Goal: Find specific page/section: Find specific page/section

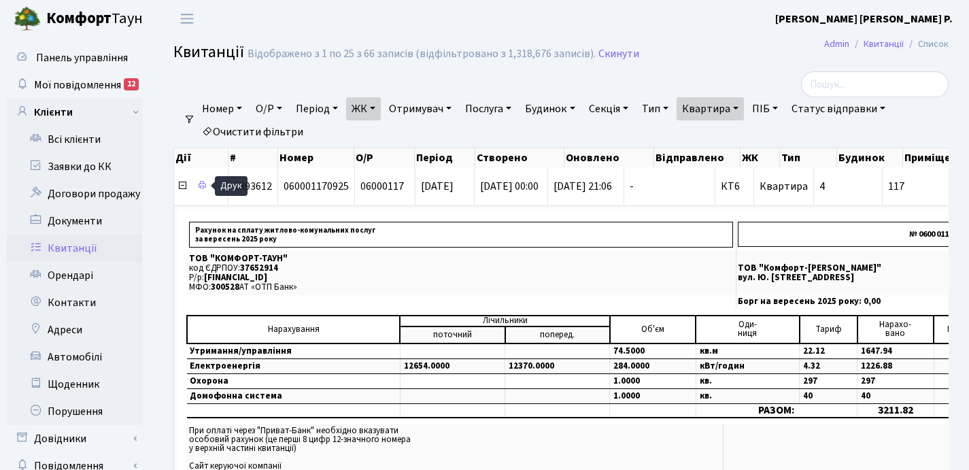
select select "25"
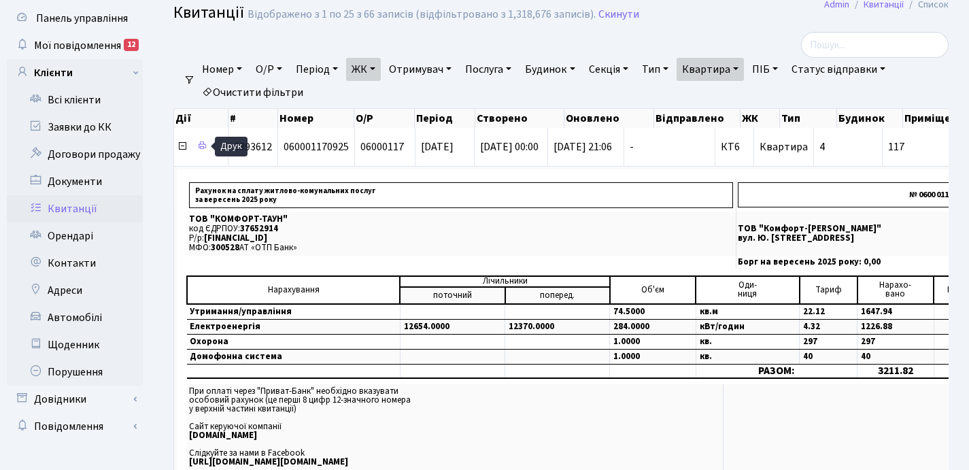
click at [744, 66] on link "Квартира" at bounding box center [710, 69] width 67 height 23
type input "1"
type input "16-76"
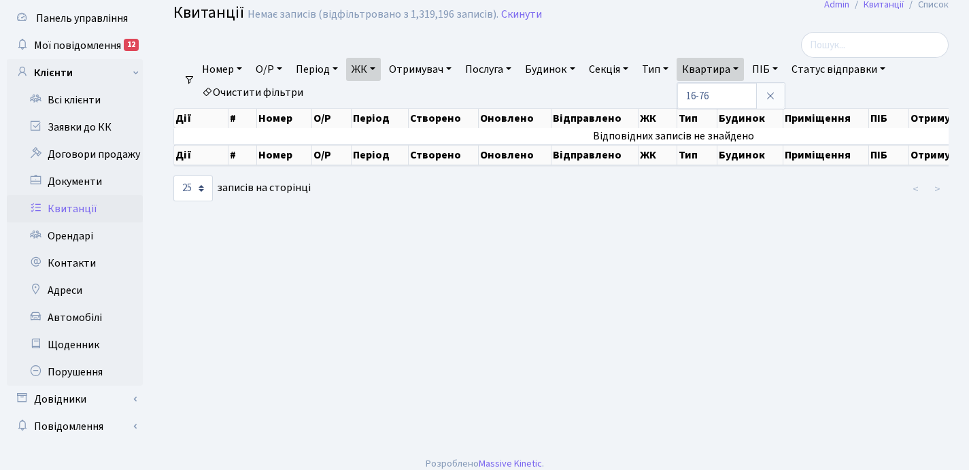
click at [377, 69] on link "ЖК" at bounding box center [363, 69] width 35 height 23
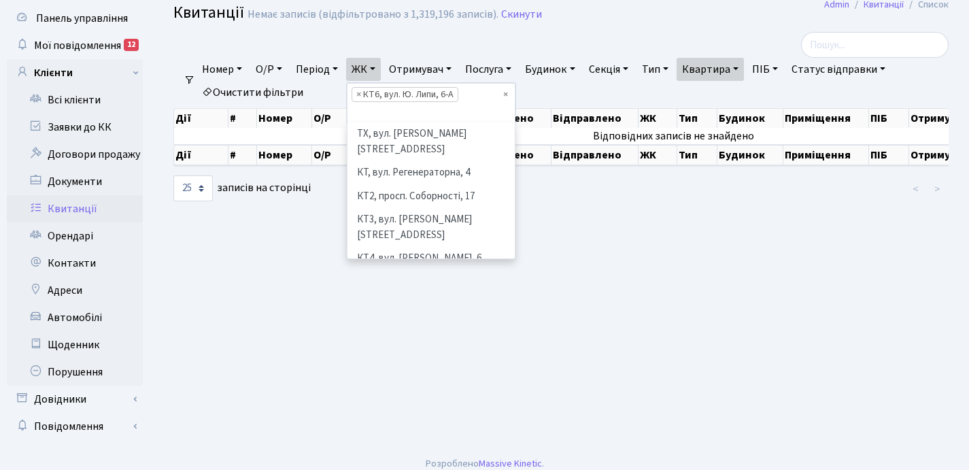
scroll to position [118, 0]
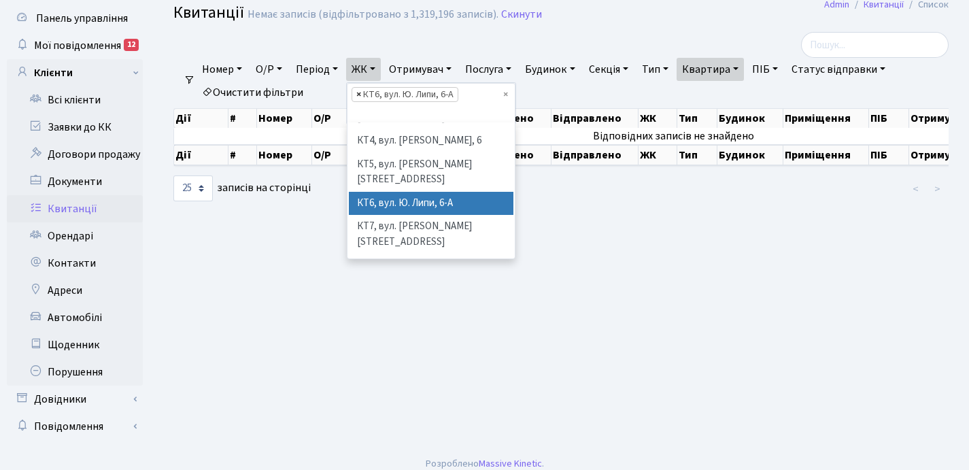
click at [361, 94] on span "×" at bounding box center [358, 95] width 5 height 14
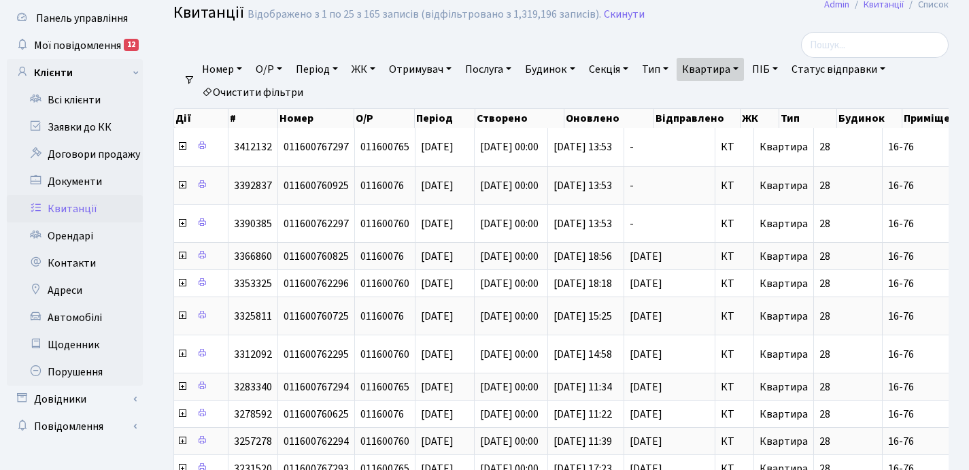
click at [379, 67] on link "ЖК" at bounding box center [363, 69] width 35 height 23
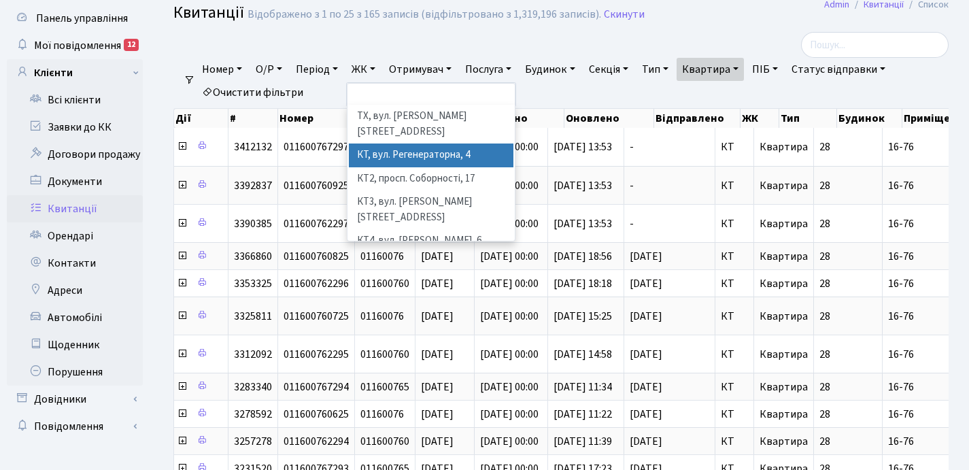
click at [407, 144] on li "КТ, вул. Регенераторна, 4" at bounding box center [431, 156] width 165 height 24
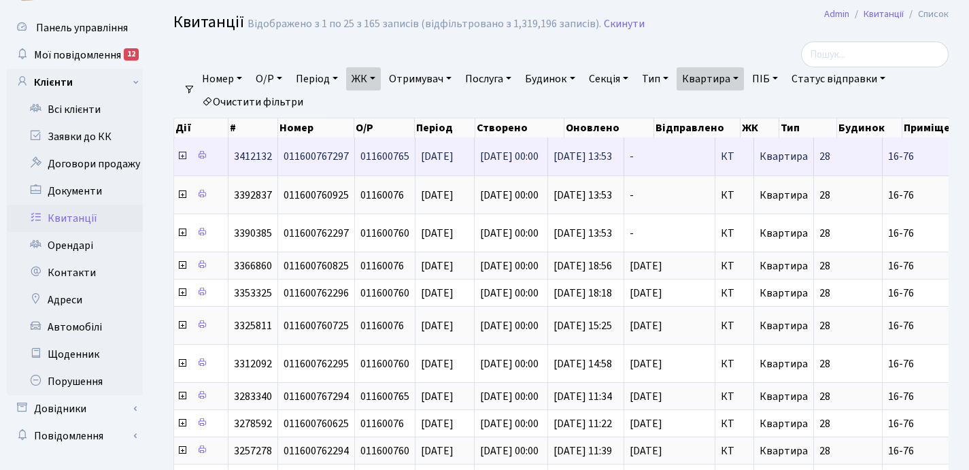
click at [182, 157] on icon at bounding box center [182, 155] width 11 height 11
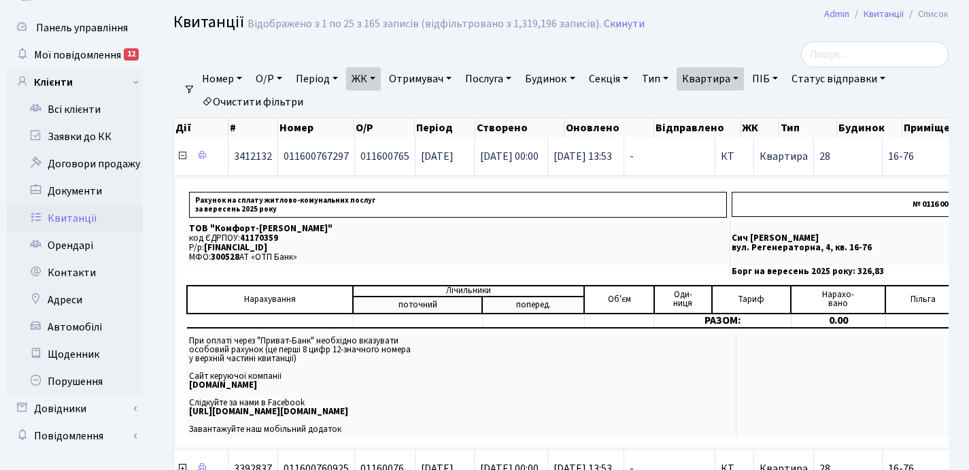
scroll to position [27, 0]
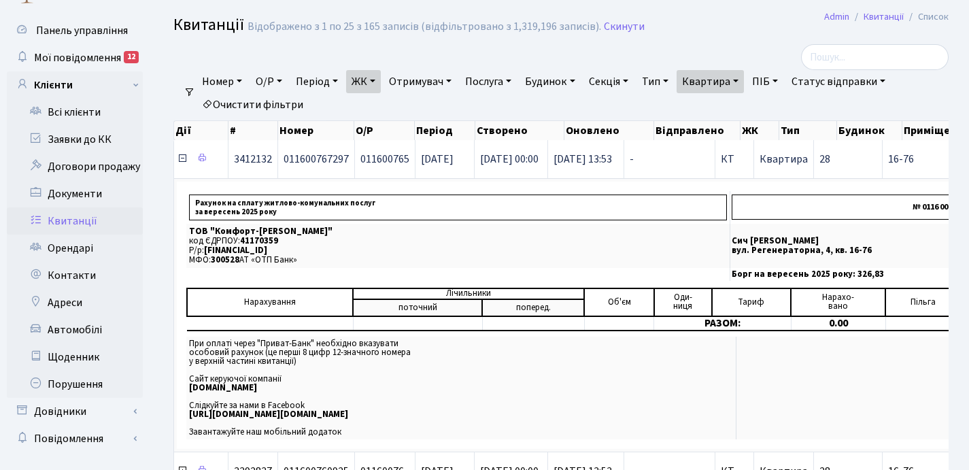
click at [182, 157] on icon at bounding box center [182, 158] width 11 height 11
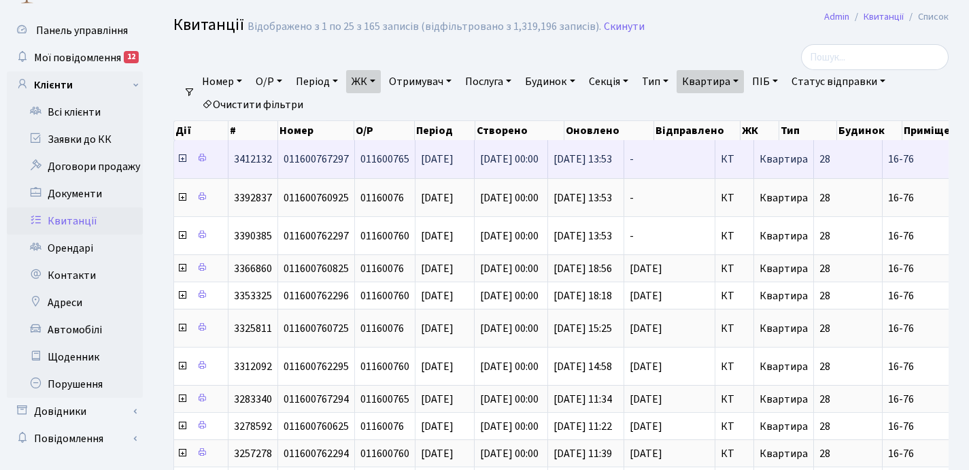
click at [182, 157] on icon at bounding box center [182, 158] width 11 height 11
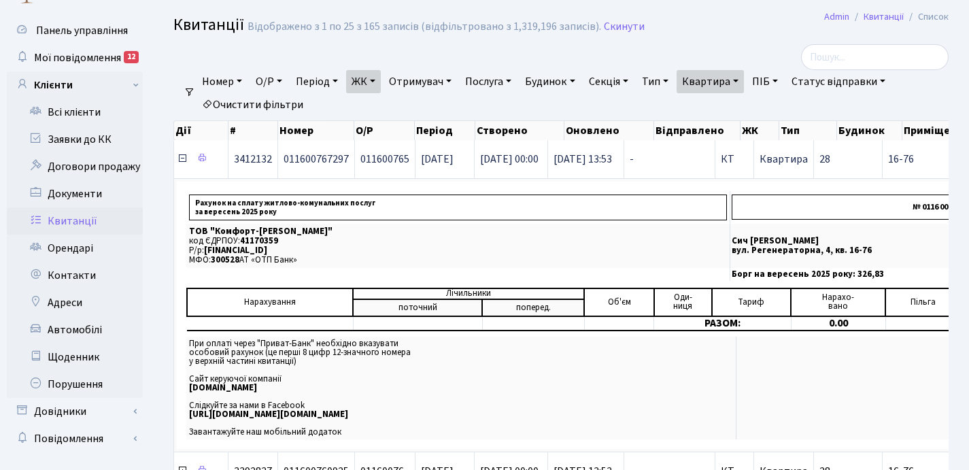
click at [182, 157] on icon at bounding box center [182, 158] width 11 height 11
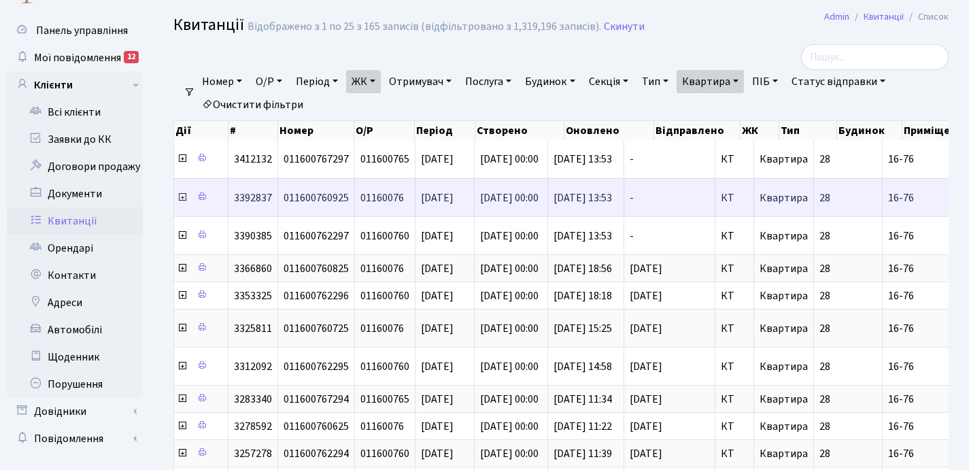
click at [183, 197] on icon at bounding box center [182, 197] width 11 height 11
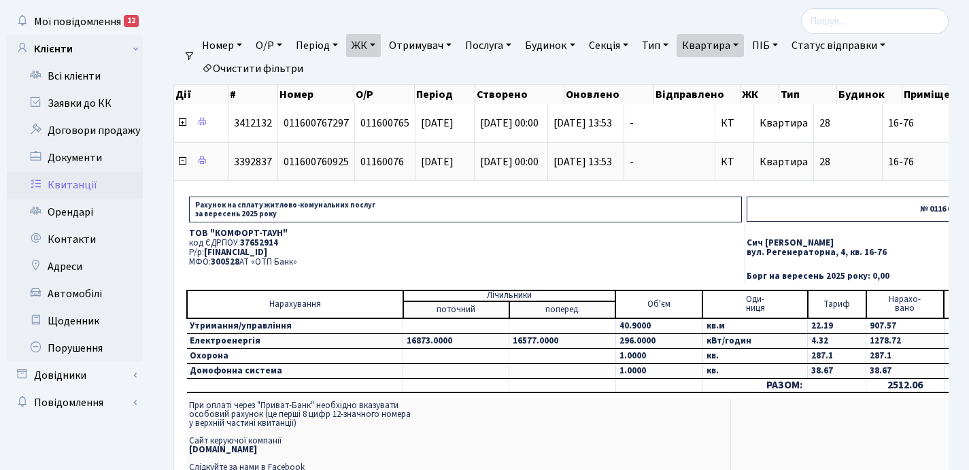
scroll to position [74, 0]
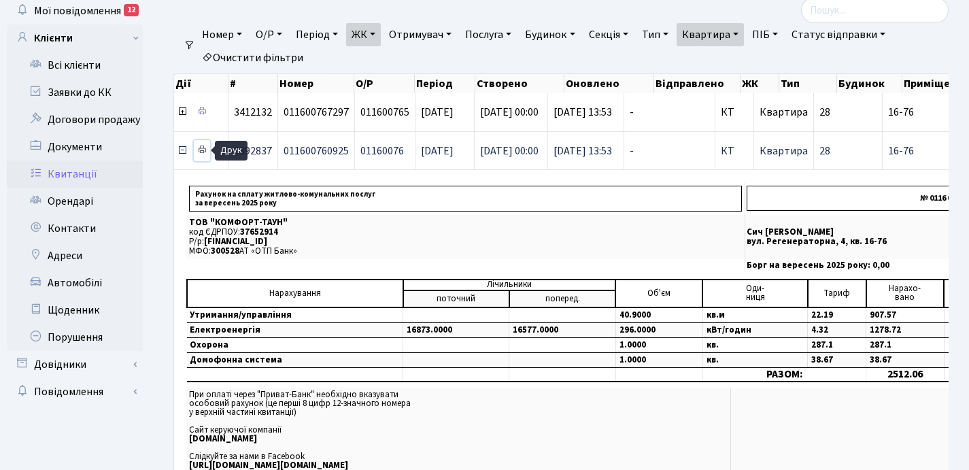
click at [203, 148] on icon at bounding box center [202, 150] width 10 height 10
click at [182, 151] on icon at bounding box center [182, 150] width 11 height 11
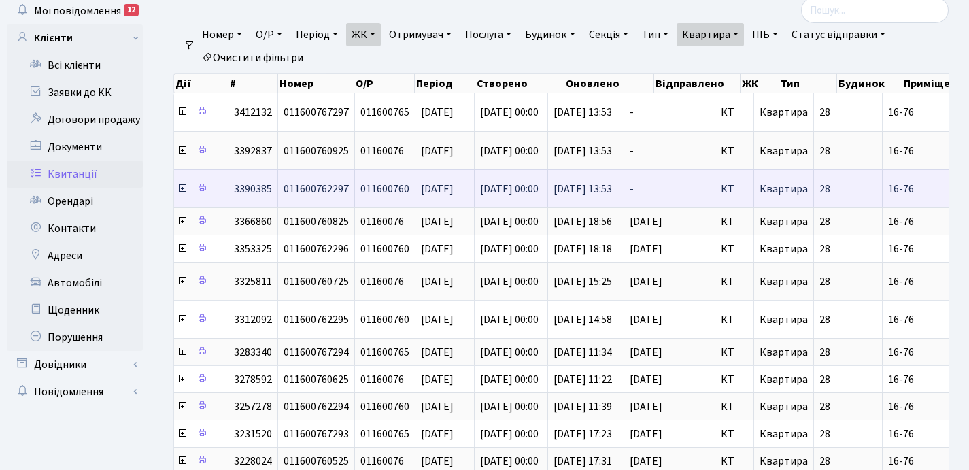
click at [182, 190] on icon at bounding box center [182, 188] width 11 height 11
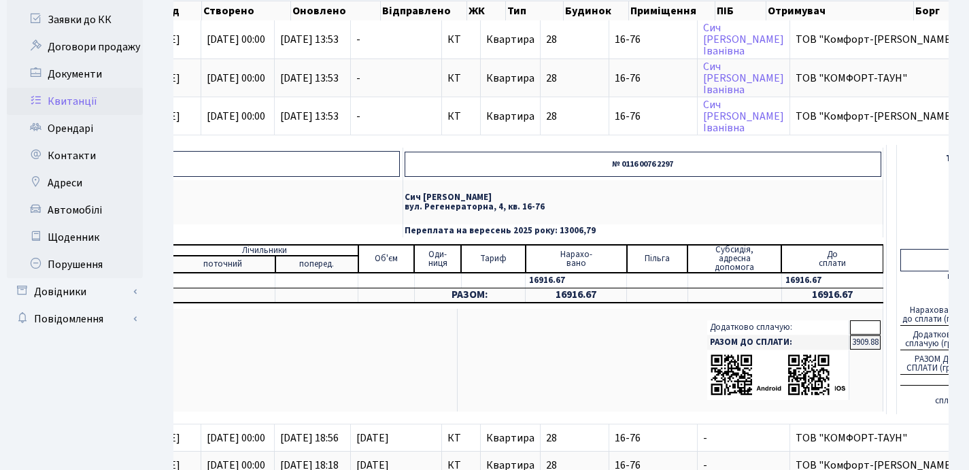
scroll to position [0, 0]
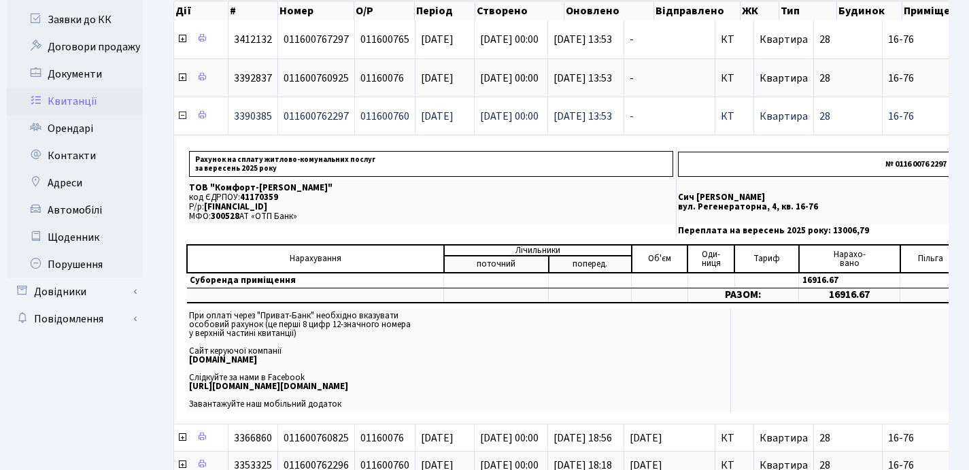
click at [182, 118] on icon at bounding box center [182, 115] width 11 height 11
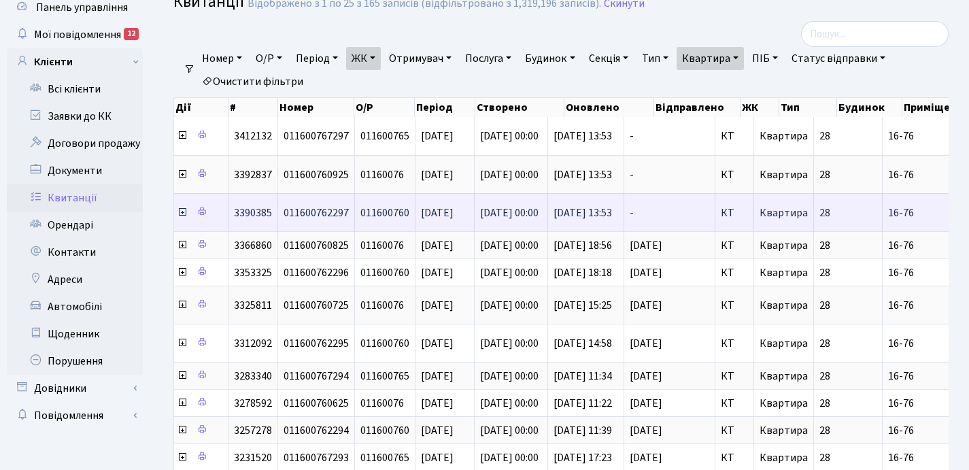
scroll to position [46, 0]
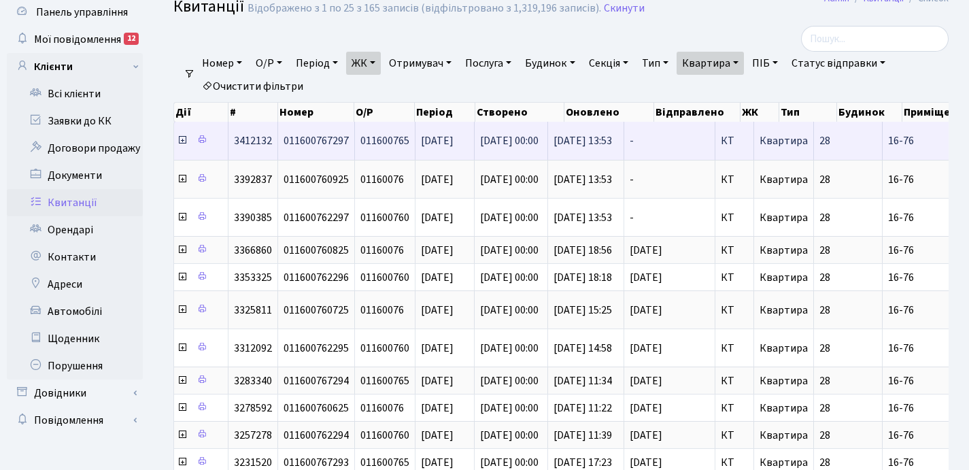
click at [182, 141] on icon at bounding box center [182, 140] width 11 height 11
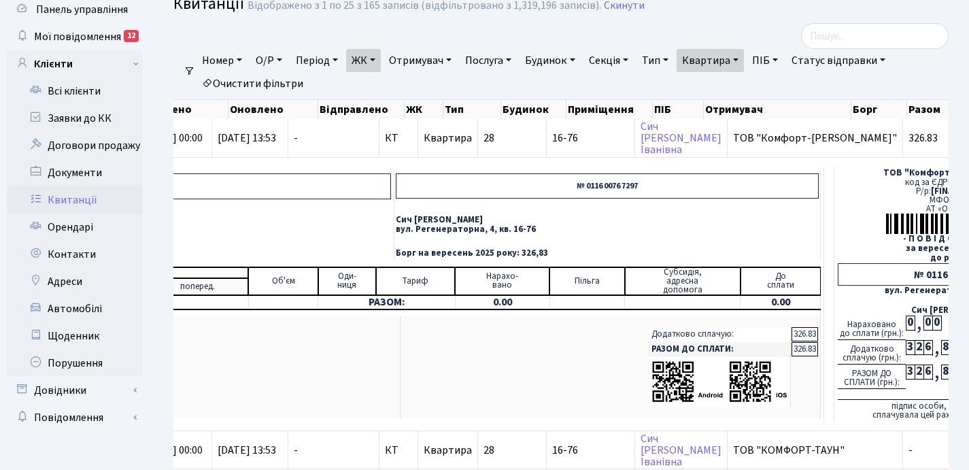
scroll to position [0, 0]
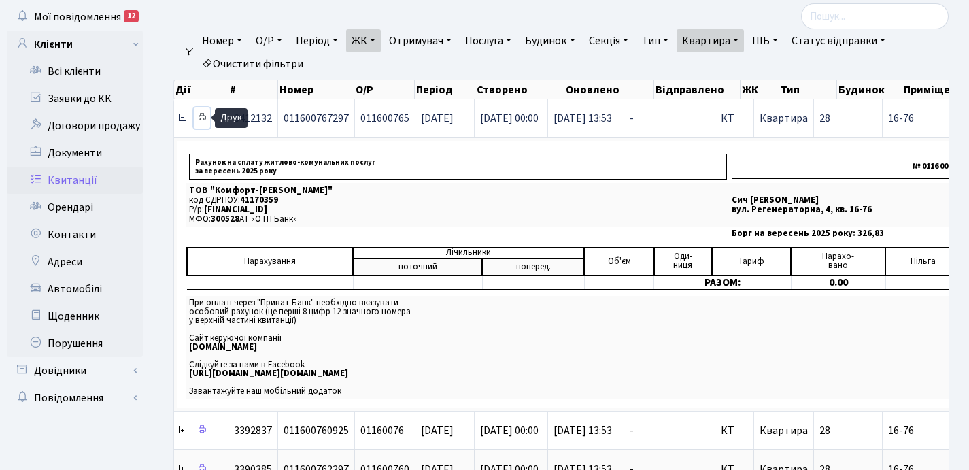
click at [203, 116] on icon at bounding box center [202, 117] width 10 height 10
click at [182, 118] on icon at bounding box center [182, 117] width 11 height 11
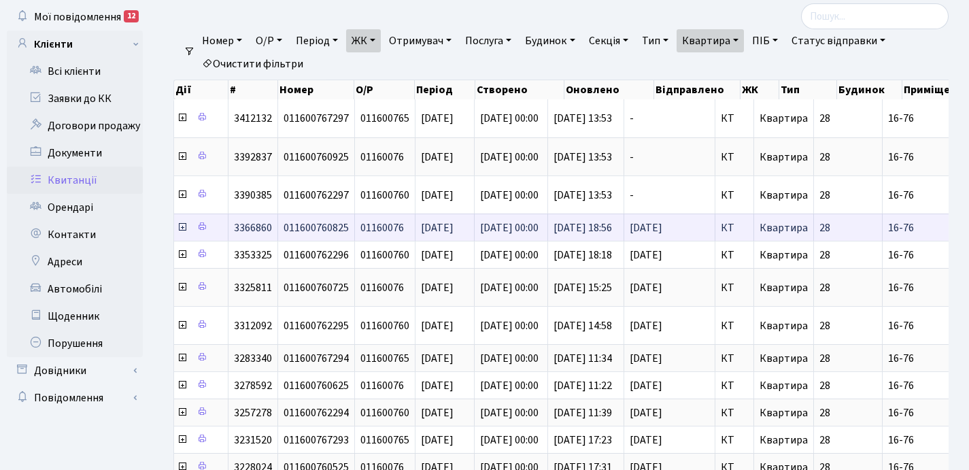
click at [184, 228] on icon at bounding box center [182, 227] width 11 height 11
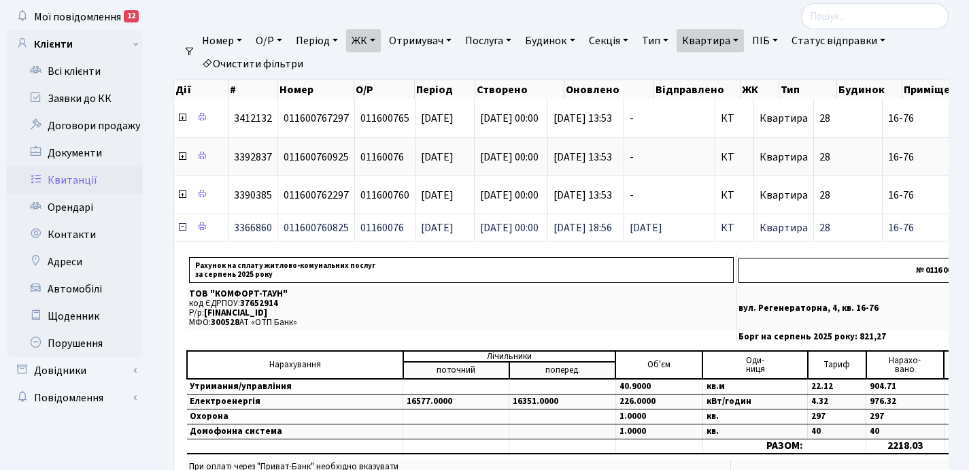
click at [182, 229] on icon at bounding box center [182, 227] width 11 height 11
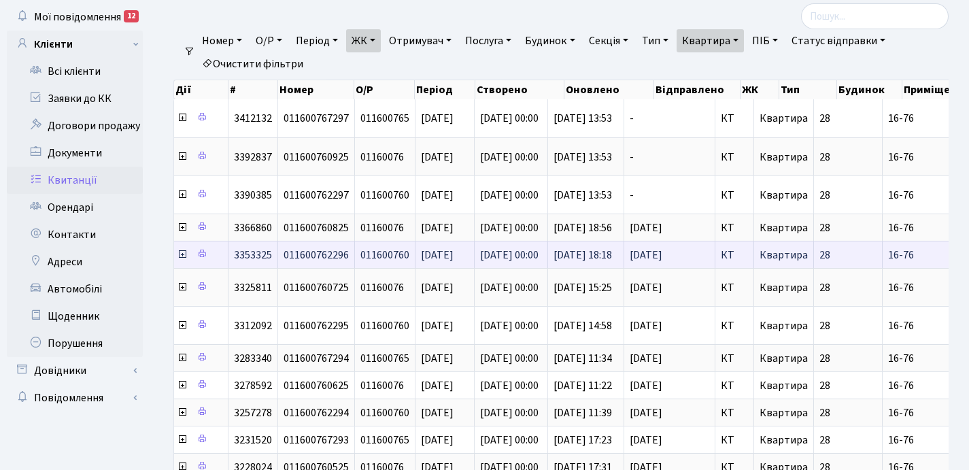
click at [182, 254] on icon at bounding box center [182, 254] width 11 height 11
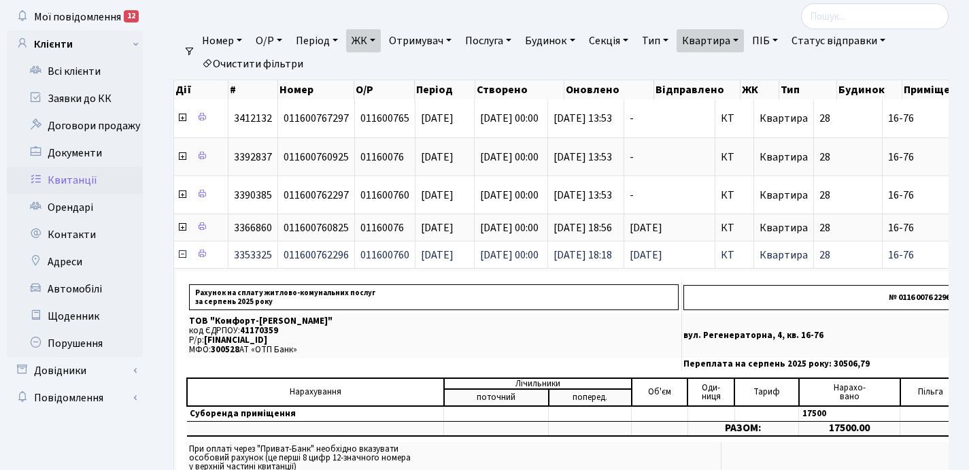
click at [182, 254] on icon at bounding box center [182, 254] width 11 height 11
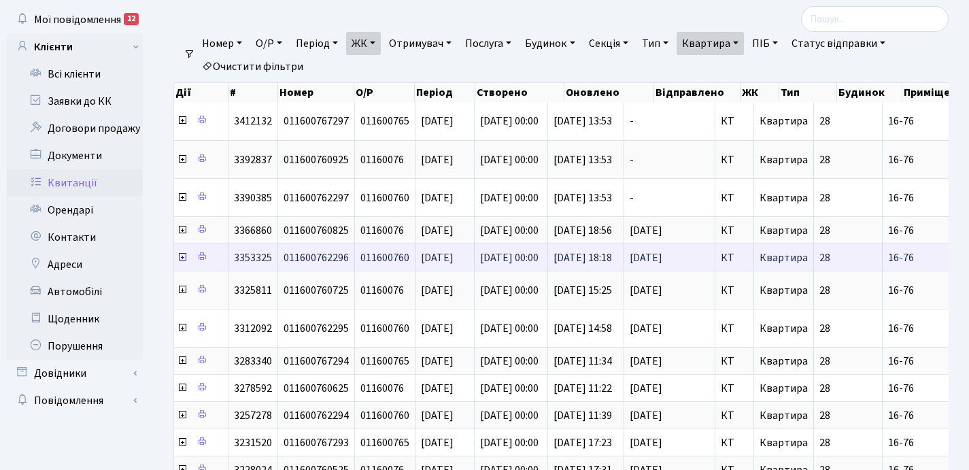
scroll to position [63, 0]
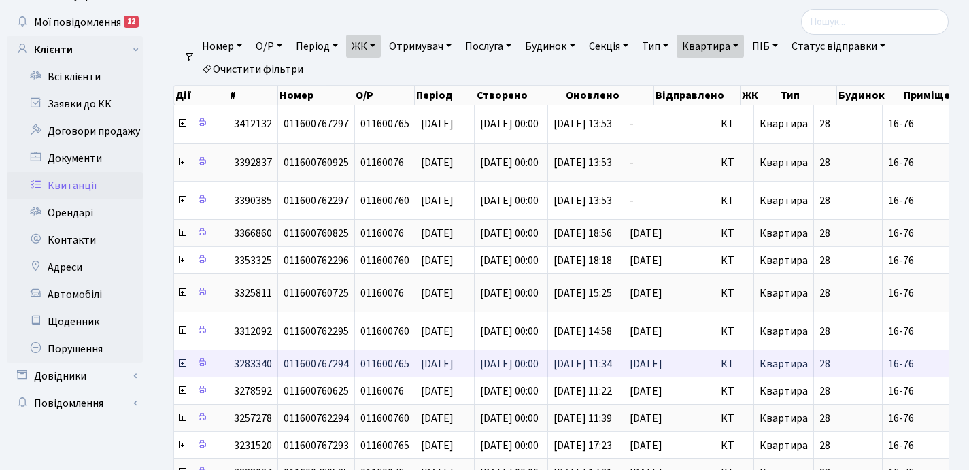
click at [180, 365] on icon at bounding box center [182, 363] width 11 height 11
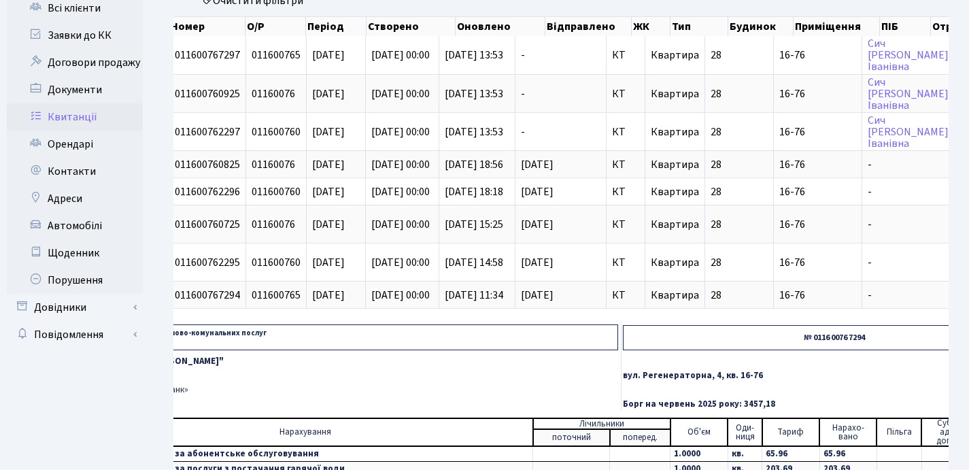
scroll to position [0, 67]
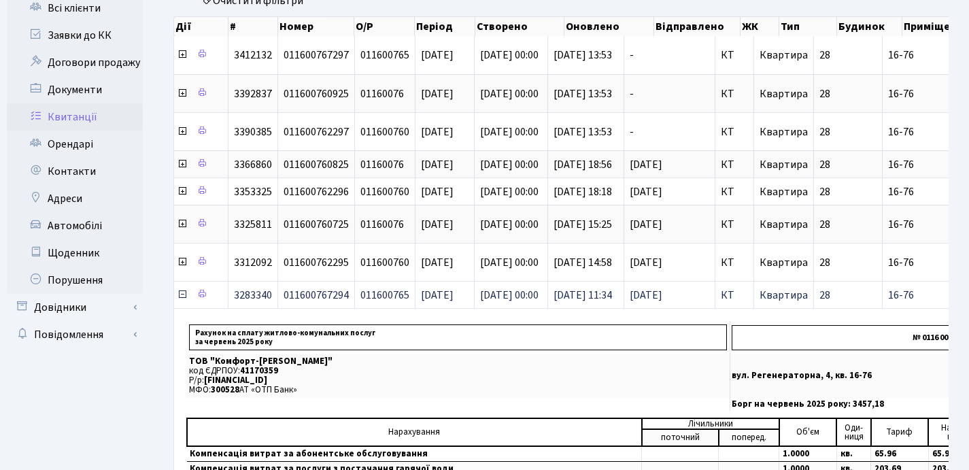
click at [183, 297] on icon at bounding box center [182, 294] width 11 height 11
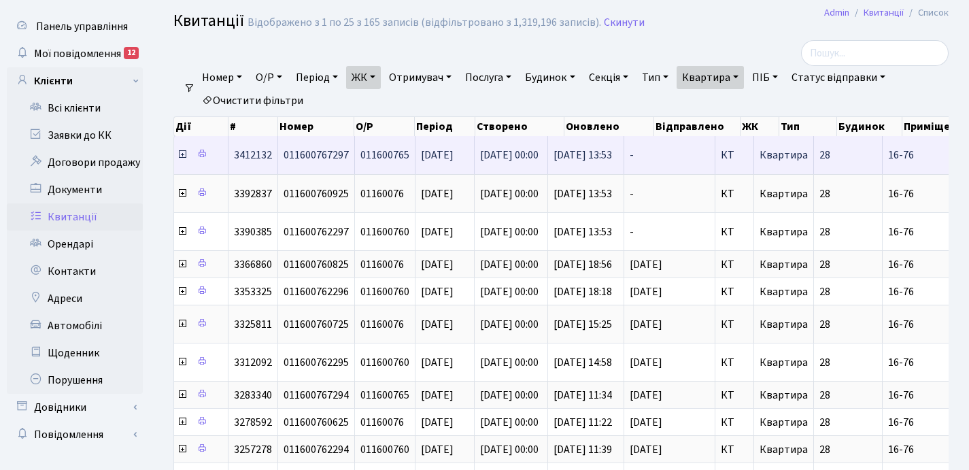
click at [182, 156] on icon at bounding box center [182, 154] width 11 height 11
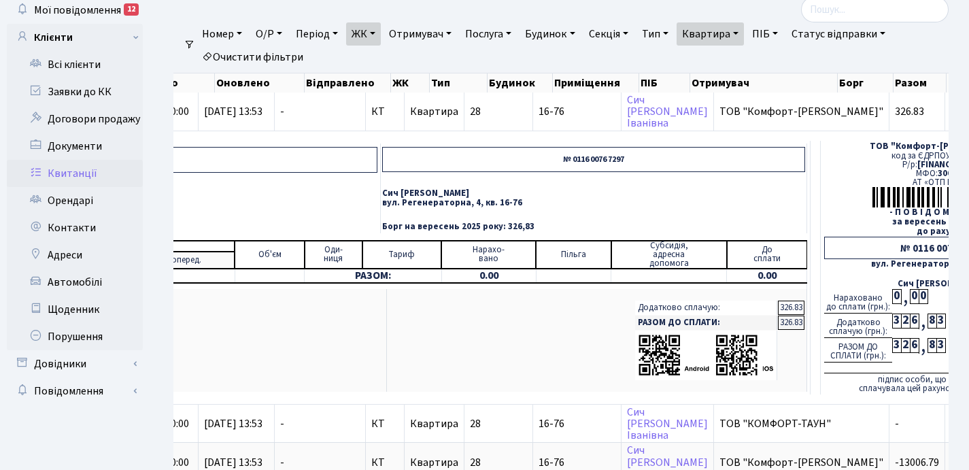
scroll to position [0, 344]
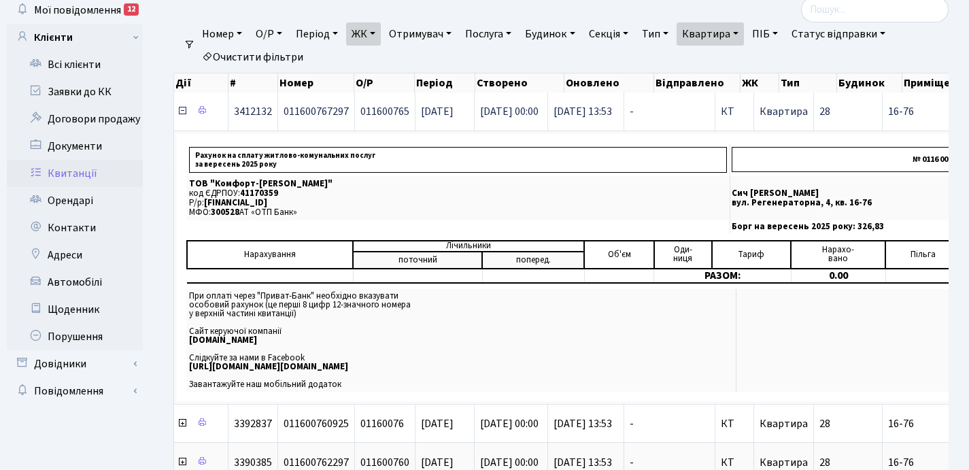
click at [180, 113] on icon at bounding box center [182, 110] width 11 height 11
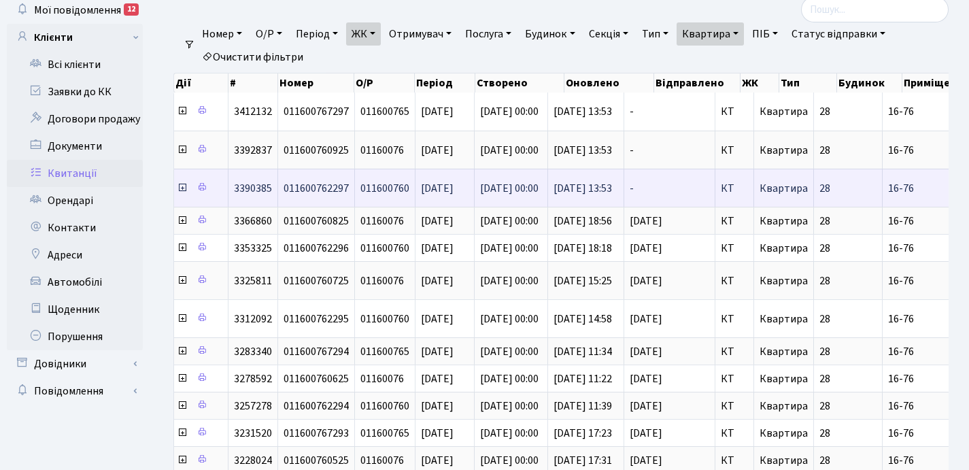
click at [184, 192] on icon at bounding box center [182, 187] width 11 height 11
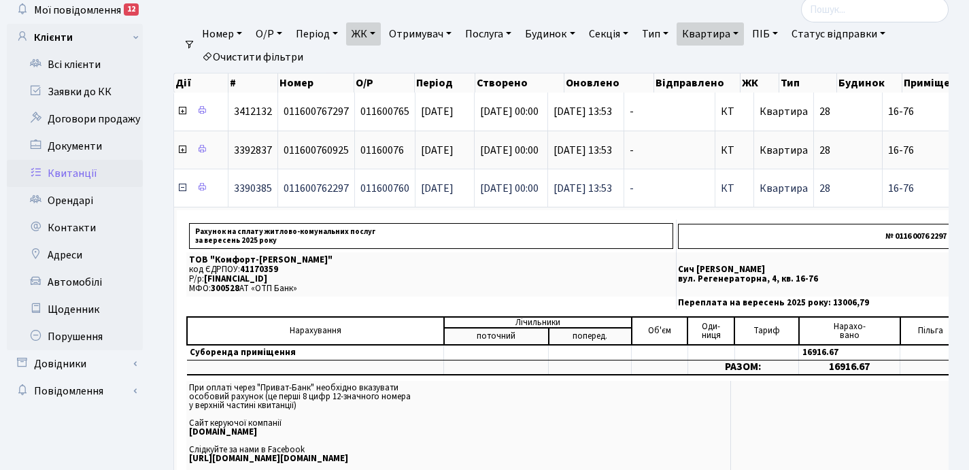
click at [184, 192] on icon at bounding box center [182, 187] width 11 height 11
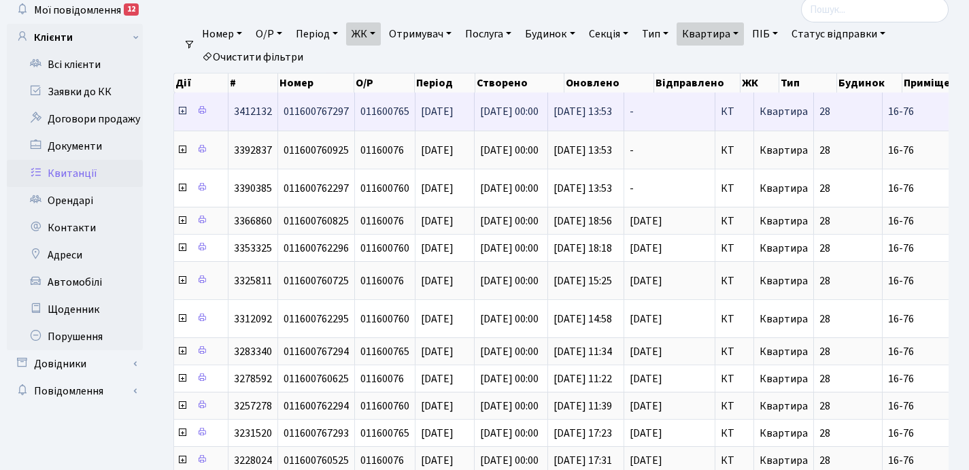
click at [182, 114] on icon at bounding box center [182, 110] width 11 height 11
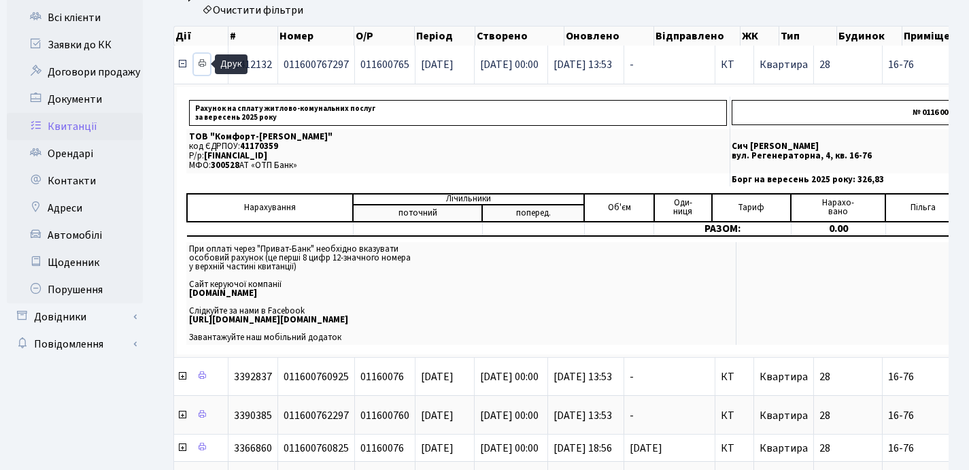
click at [201, 65] on icon at bounding box center [202, 63] width 10 height 10
